Goal: Task Accomplishment & Management: Use online tool/utility

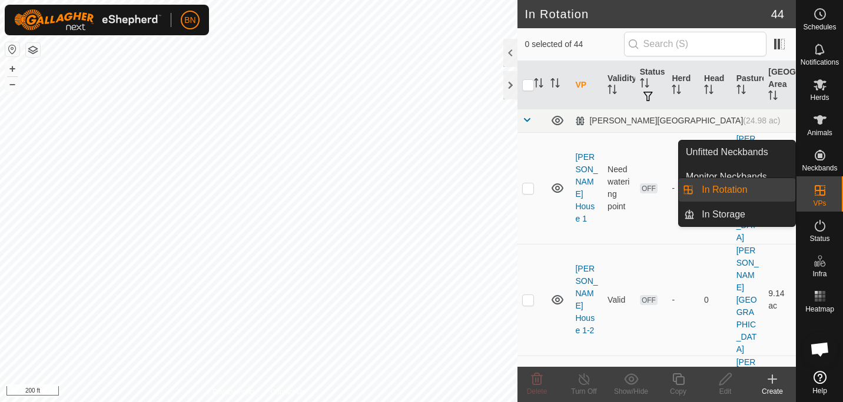
click at [826, 184] on icon at bounding box center [820, 191] width 14 height 14
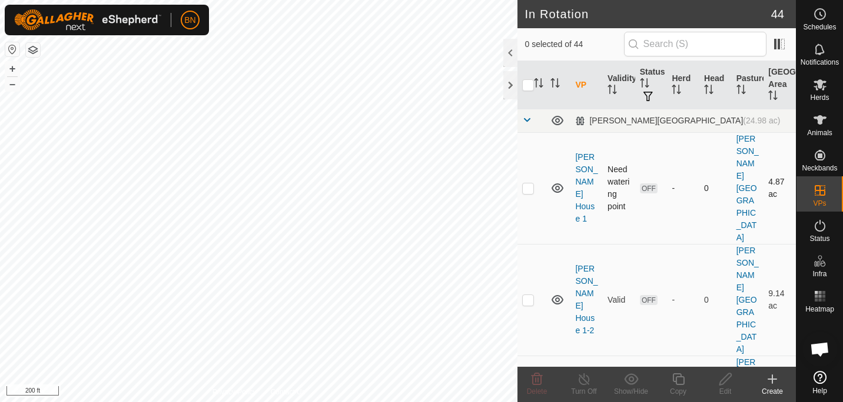
checkbox input "true"
click at [680, 379] on icon at bounding box center [678, 379] width 15 height 14
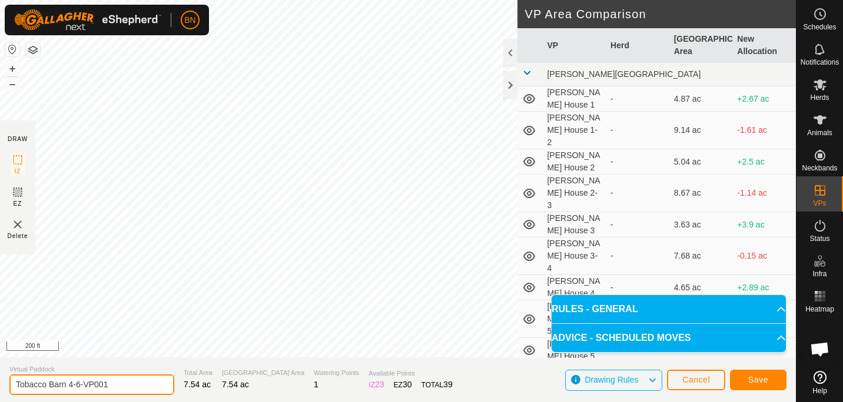
drag, startPoint x: 122, startPoint y: 392, endPoint x: 68, endPoint y: 387, distance: 53.8
click at [68, 387] on input "Tobacco Barn 4-6-VP001" at bounding box center [91, 385] width 165 height 21
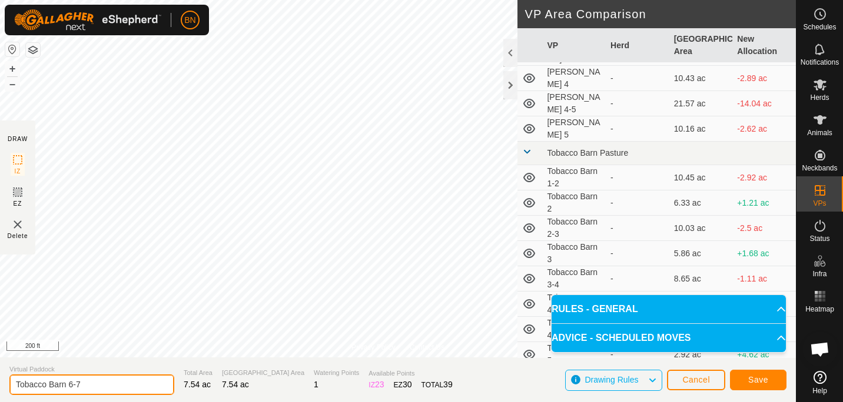
scroll to position [918, 0]
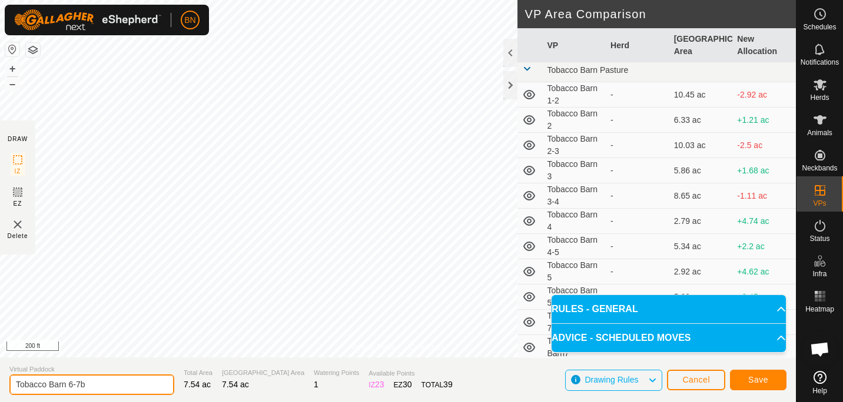
type input "Tobacco Barn 6-7b"
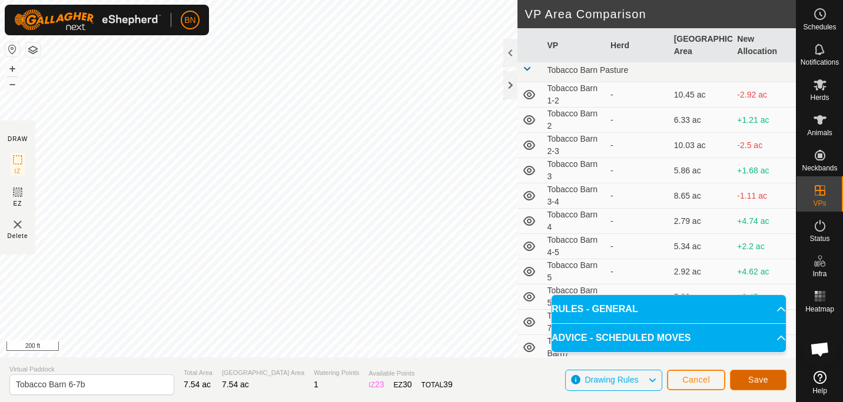
click at [764, 380] on span "Save" at bounding box center [758, 379] width 20 height 9
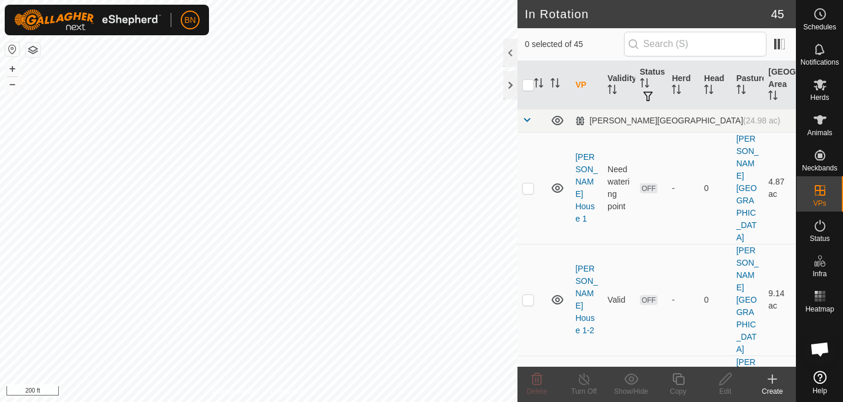
checkbox input "true"
click at [828, 86] on es-mob-svg-icon at bounding box center [819, 84] width 21 height 19
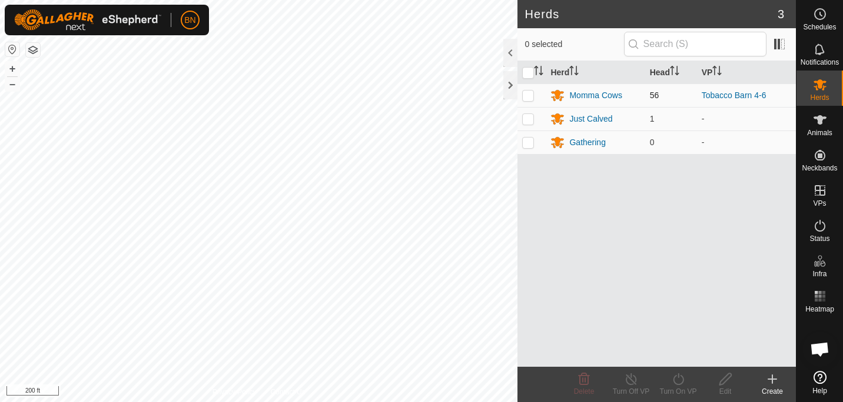
click at [526, 95] on p-checkbox at bounding box center [528, 95] width 12 height 9
checkbox input "true"
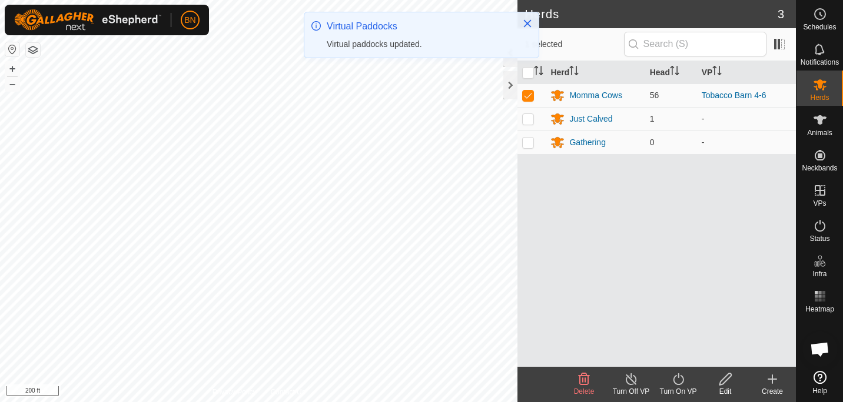
click at [673, 375] on icon at bounding box center [678, 379] width 15 height 14
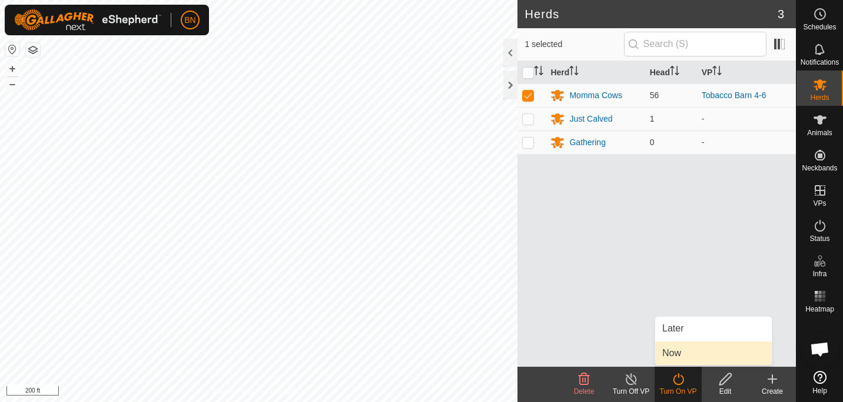
click at [685, 347] on link "Now" at bounding box center [713, 354] width 117 height 24
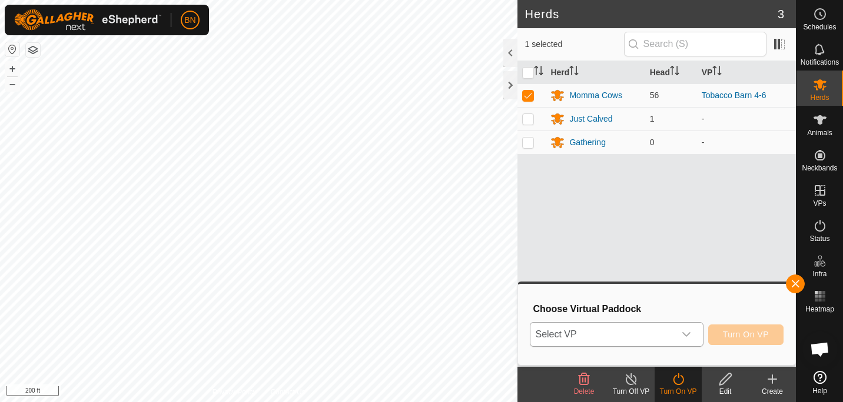
click at [695, 334] on div "dropdown trigger" at bounding box center [686, 335] width 24 height 24
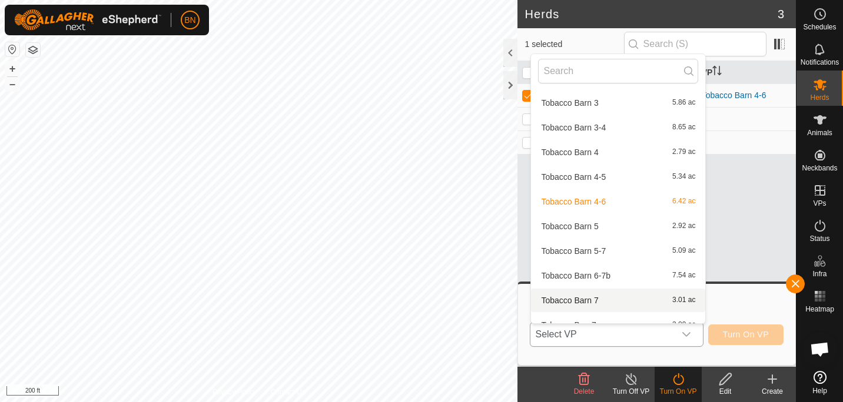
scroll to position [928, 0]
click at [603, 266] on li "Tobacco Barn 6-7b 7.54 ac" at bounding box center [618, 276] width 174 height 24
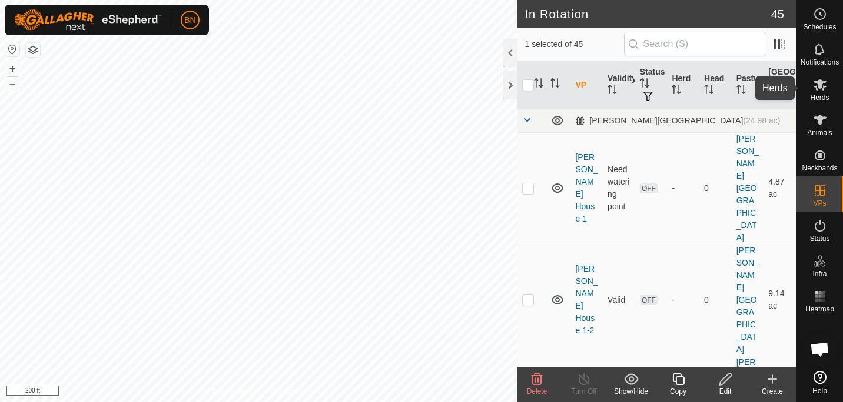
click at [826, 84] on icon at bounding box center [820, 85] width 14 height 14
click at [679, 381] on icon at bounding box center [678, 379] width 15 height 14
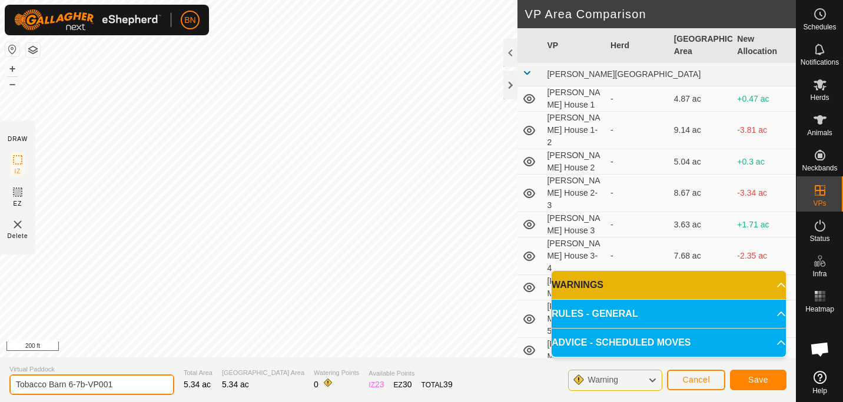
drag, startPoint x: 128, startPoint y: 382, endPoint x: 65, endPoint y: 383, distance: 63.0
click at [65, 383] on input "Tobacco Barn 6-7b-VP001" at bounding box center [91, 385] width 165 height 21
type input "Tobacco Barn7b"
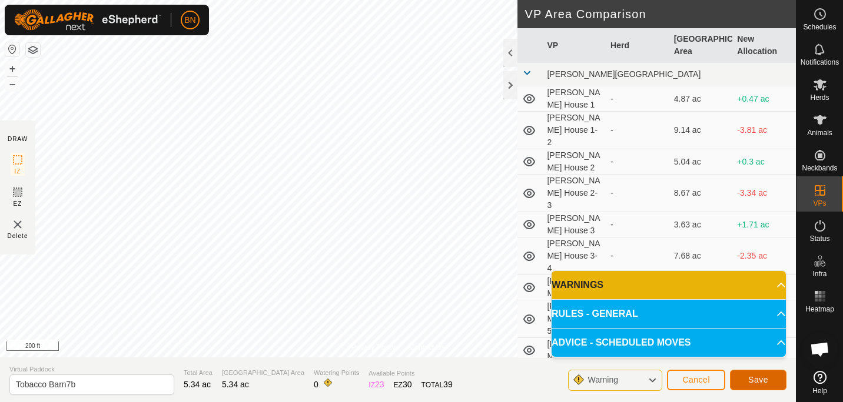
click at [765, 386] on button "Save" at bounding box center [758, 380] width 56 height 21
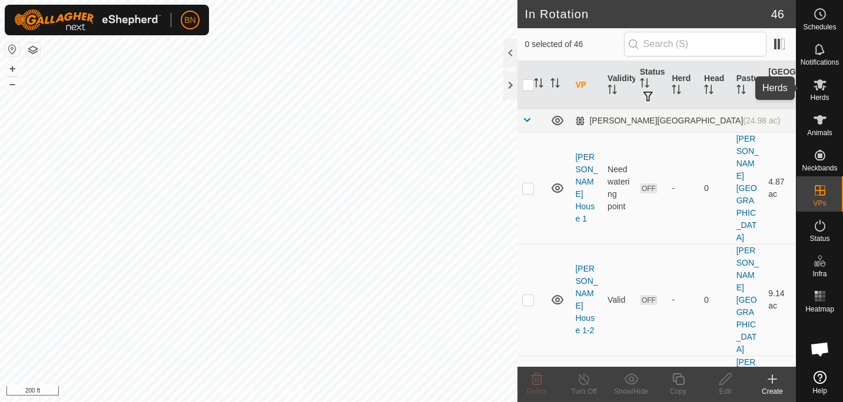
click at [821, 83] on icon at bounding box center [819, 84] width 13 height 11
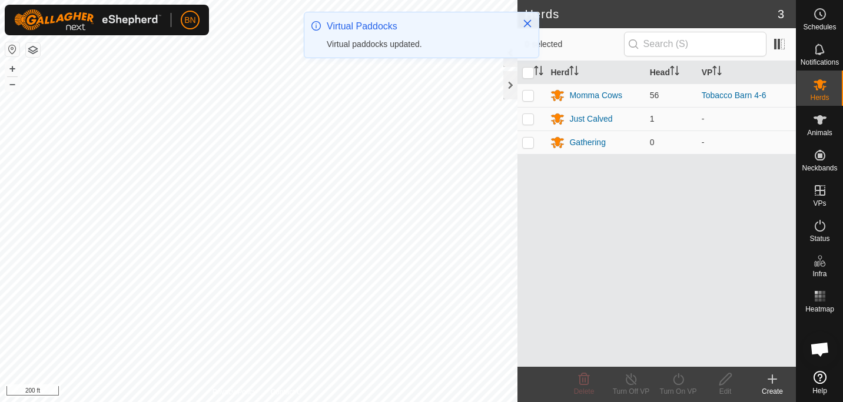
click at [535, 95] on td at bounding box center [531, 96] width 28 height 24
checkbox input "true"
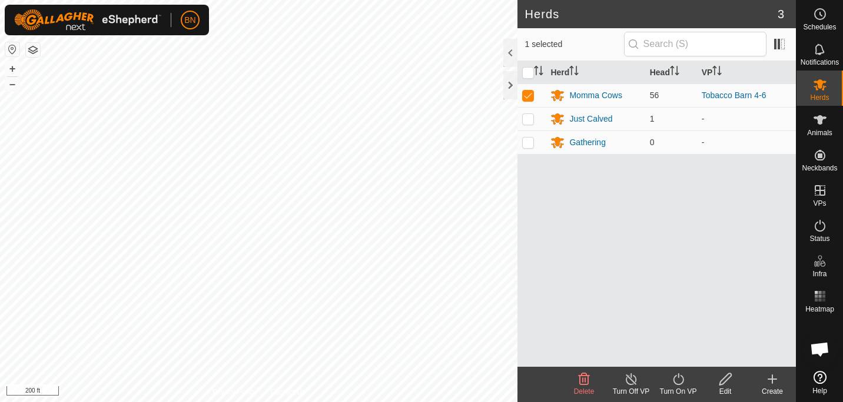
click at [671, 381] on icon at bounding box center [678, 379] width 15 height 14
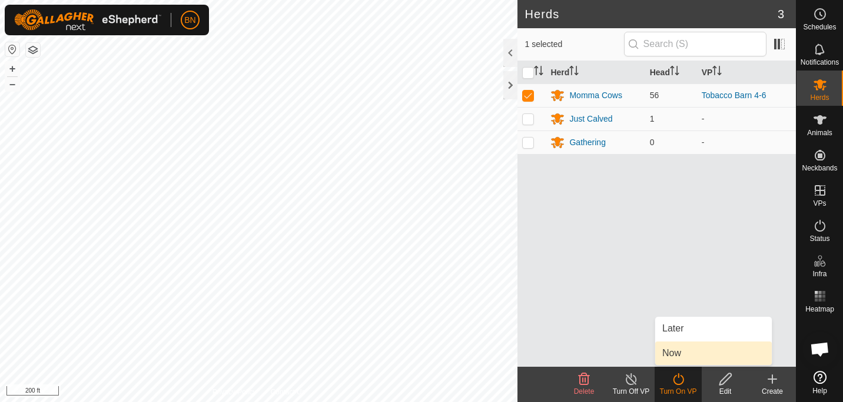
click at [680, 355] on link "Now" at bounding box center [713, 354] width 117 height 24
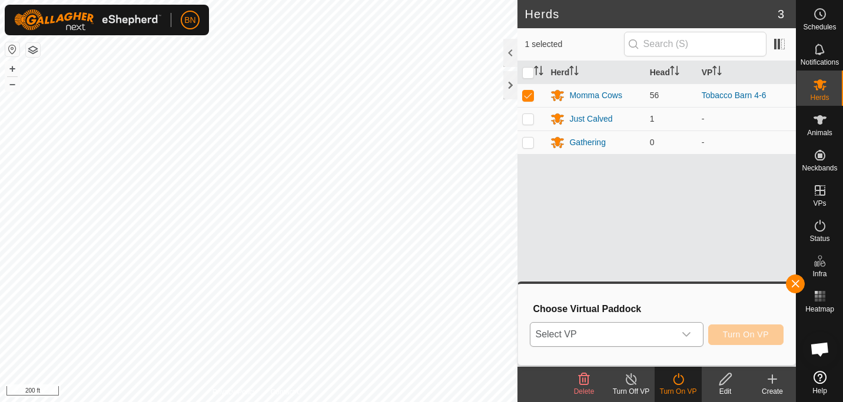
click at [682, 331] on div "dropdown trigger" at bounding box center [686, 335] width 24 height 24
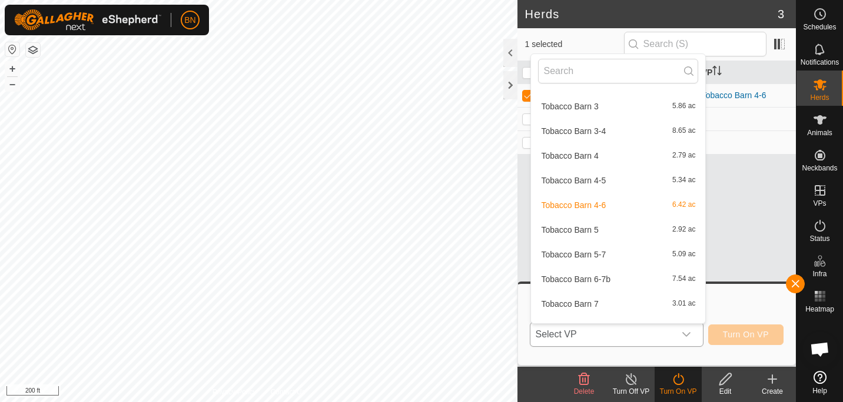
scroll to position [925, 0]
click at [593, 271] on li "Tobacco Barn 6-7b 7.54 ac" at bounding box center [618, 279] width 174 height 24
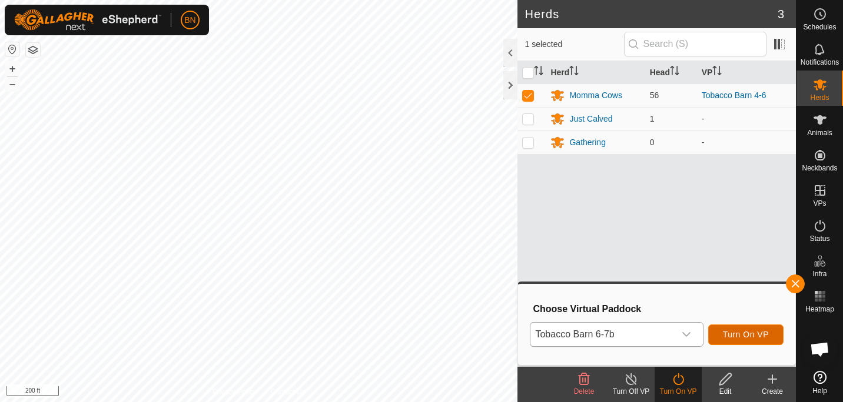
click at [734, 336] on span "Turn On VP" at bounding box center [746, 334] width 46 height 9
